Goal: Task Accomplishment & Management: Complete application form

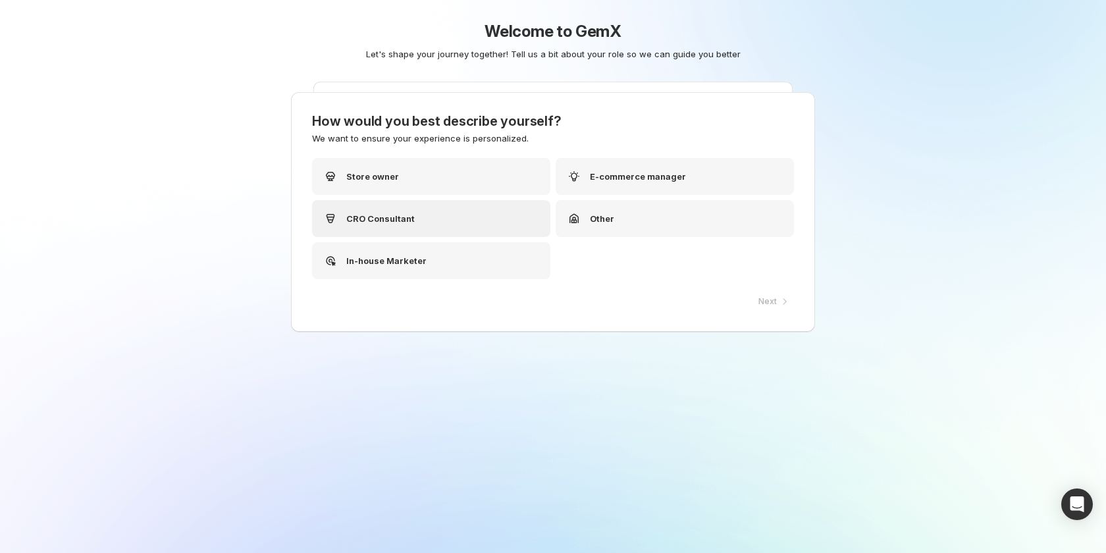
click at [445, 214] on div "CRO Consultant" at bounding box center [431, 218] width 238 height 37
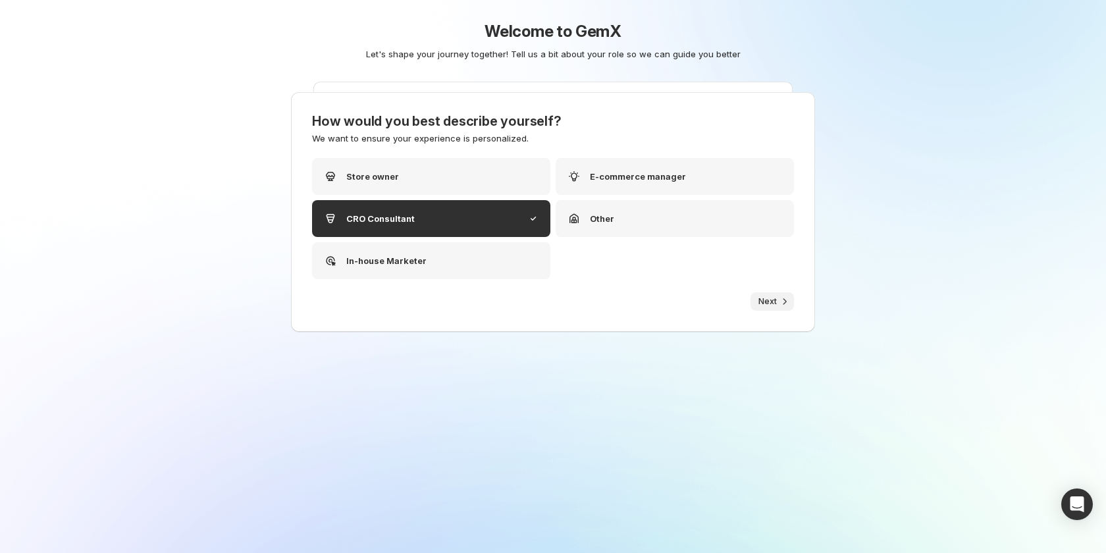
click at [765, 299] on span "Next" at bounding box center [767, 301] width 18 height 11
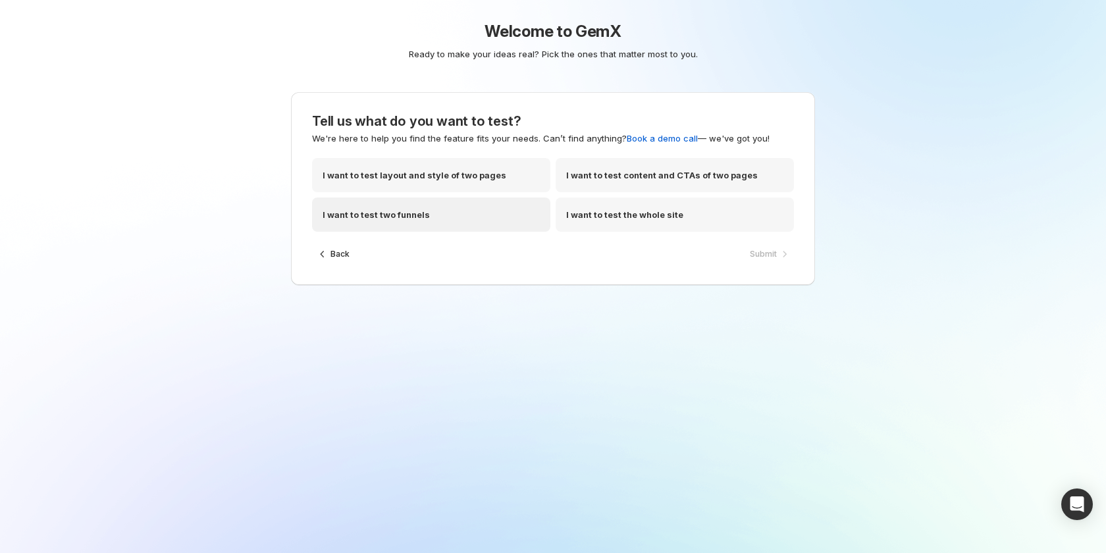
click at [415, 212] on p "I want to test two funnels" at bounding box center [375, 214] width 107 height 13
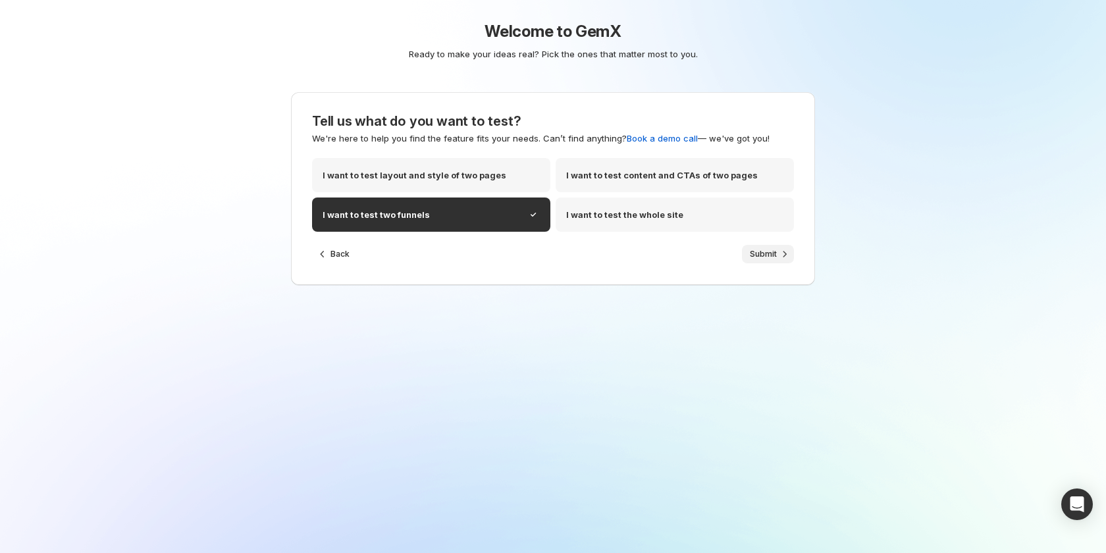
click at [771, 249] on span "Submit" at bounding box center [763, 254] width 27 height 11
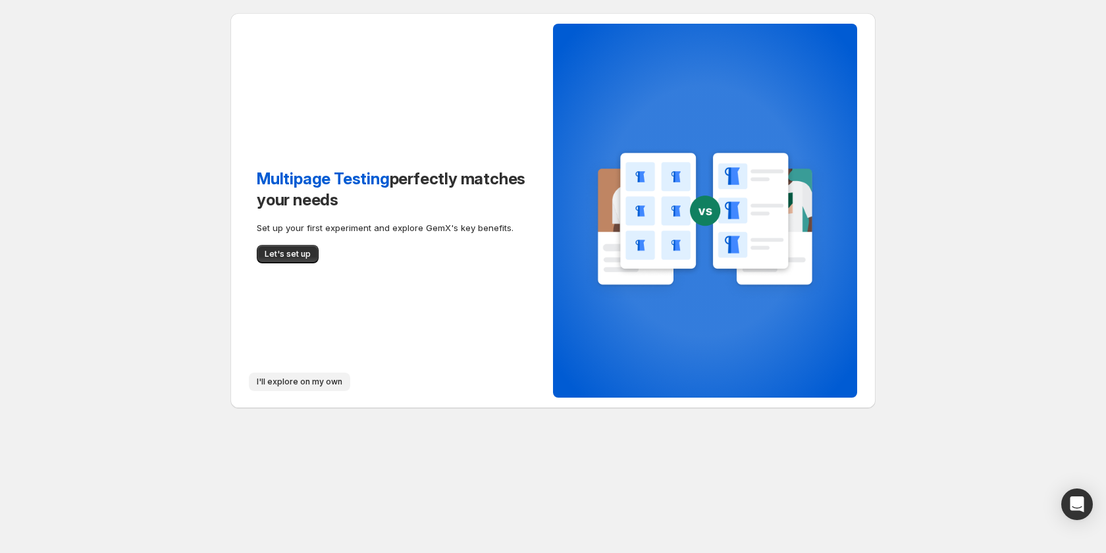
click at [303, 382] on span "I'll explore on my own" at bounding box center [300, 381] width 86 height 11
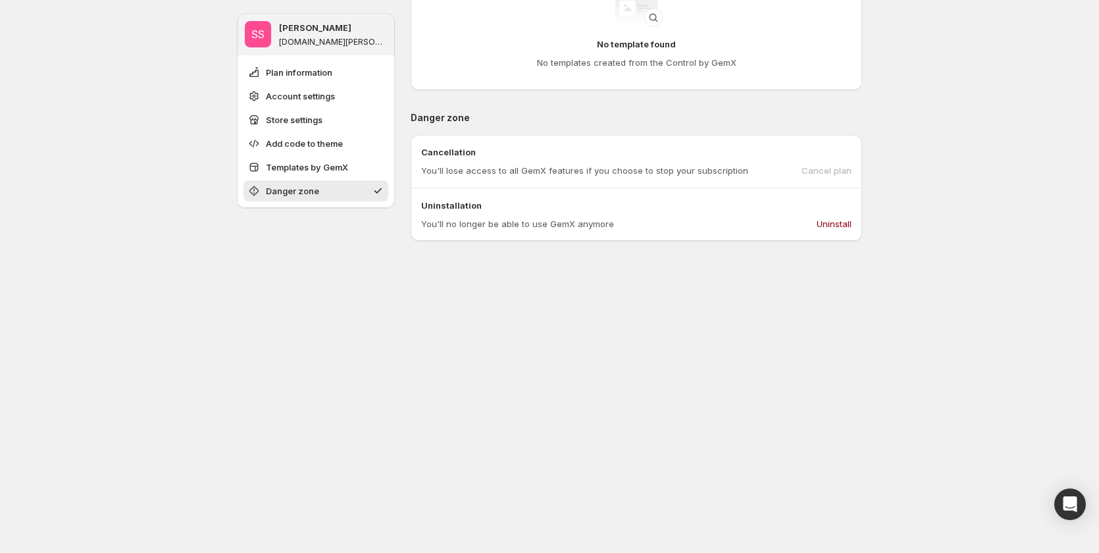
scroll to position [1027, 0]
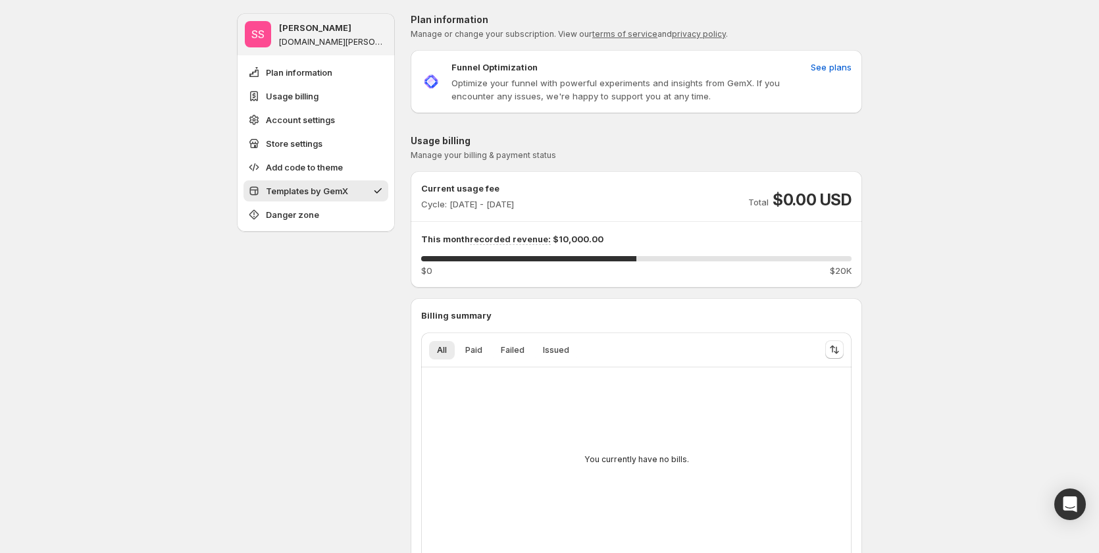
scroll to position [1254, 0]
